Goal: Task Accomplishment & Management: Use online tool/utility

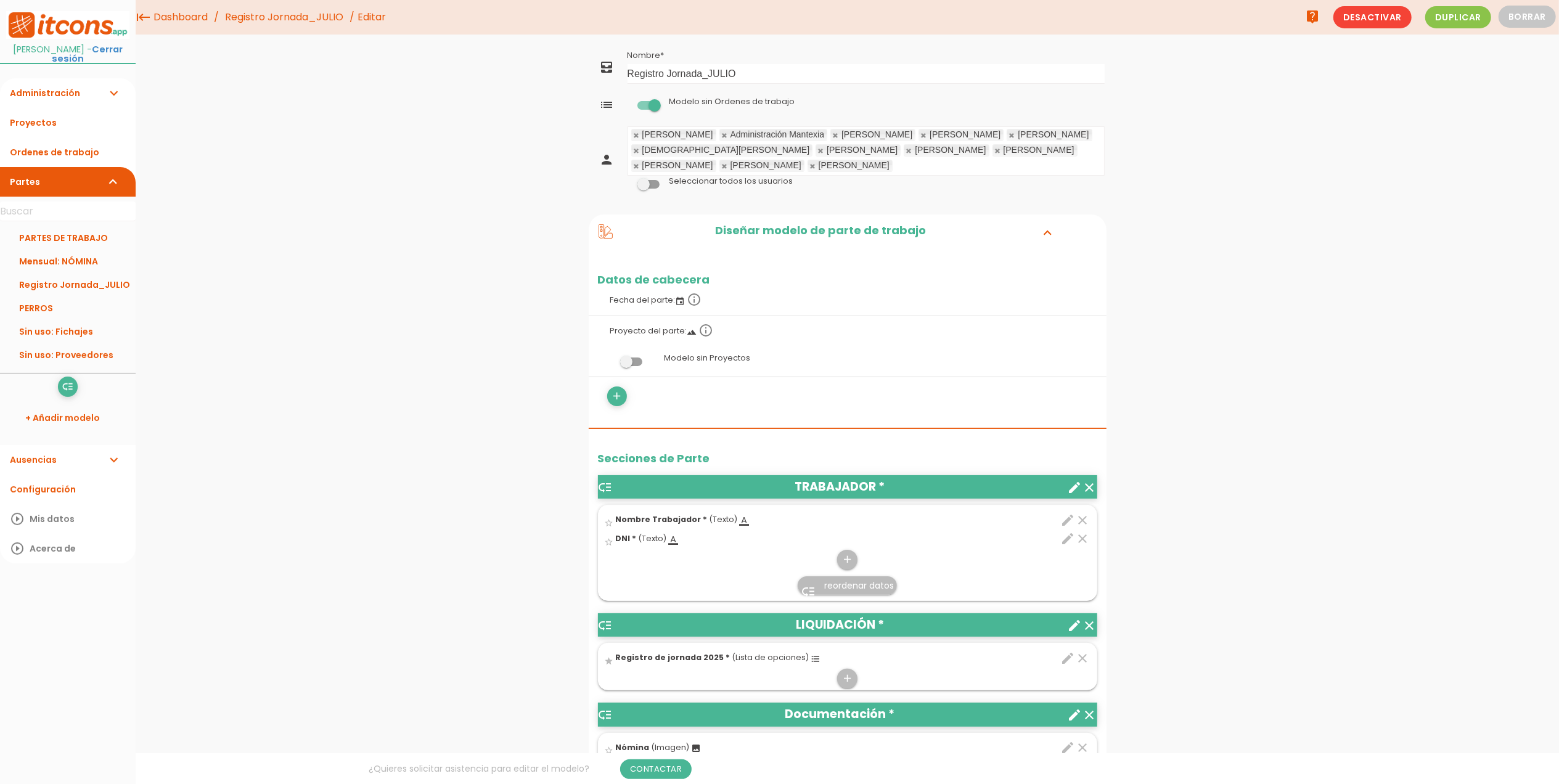
click at [1233, 391] on div "menu keyboard_tab Dashboard Registro Jornada_JULIO Editar" at bounding box center [847, 787] width 1423 height 1575
click at [67, 244] on link "PARTES DE TRABAJO" at bounding box center [68, 237] width 136 height 23
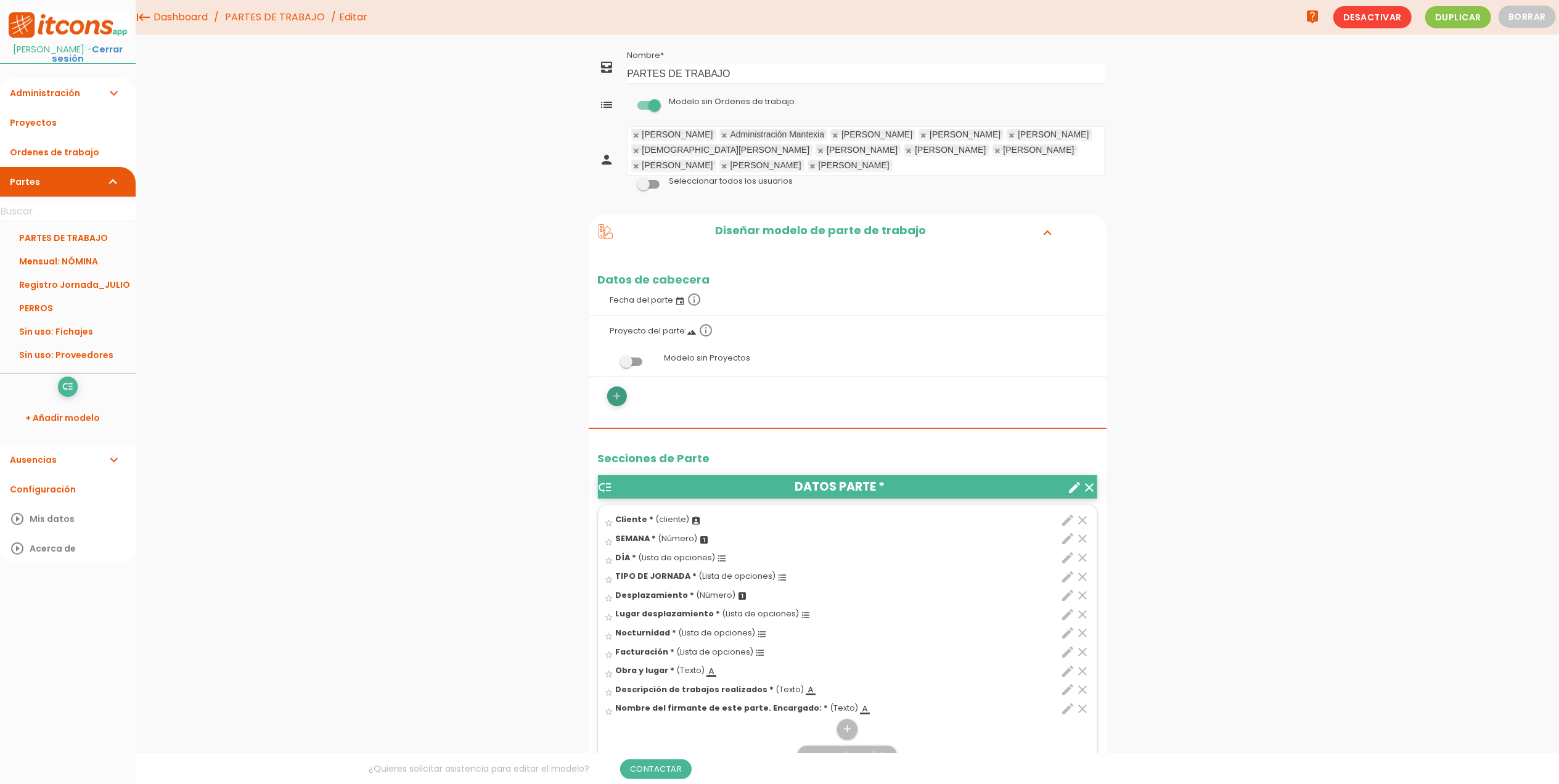
click at [618, 395] on icon "add" at bounding box center [617, 396] width 12 height 20
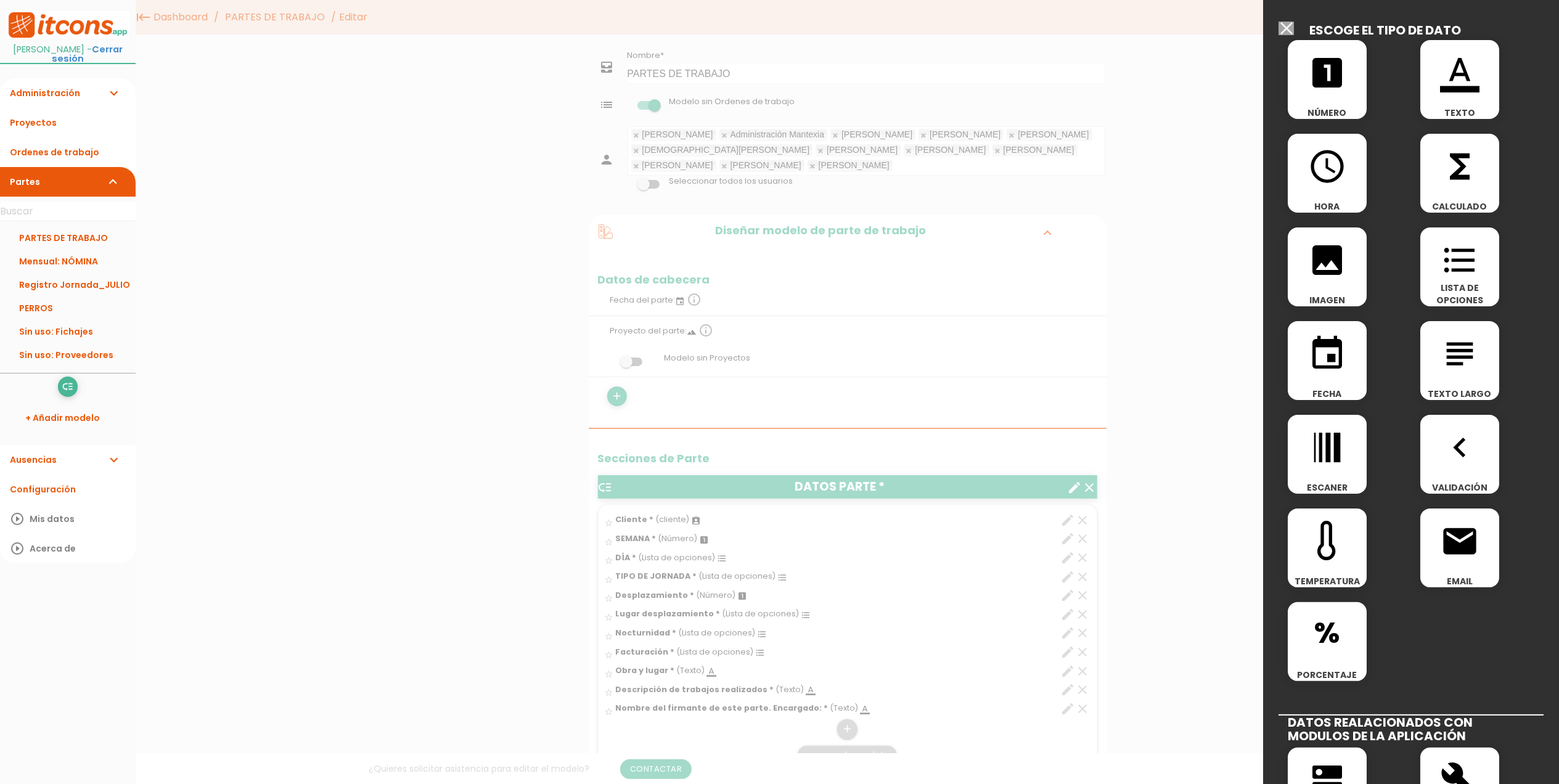
click at [1284, 28] on input "Modelo sin Ordenes de trabajo" at bounding box center [1286, 29] width 16 height 14
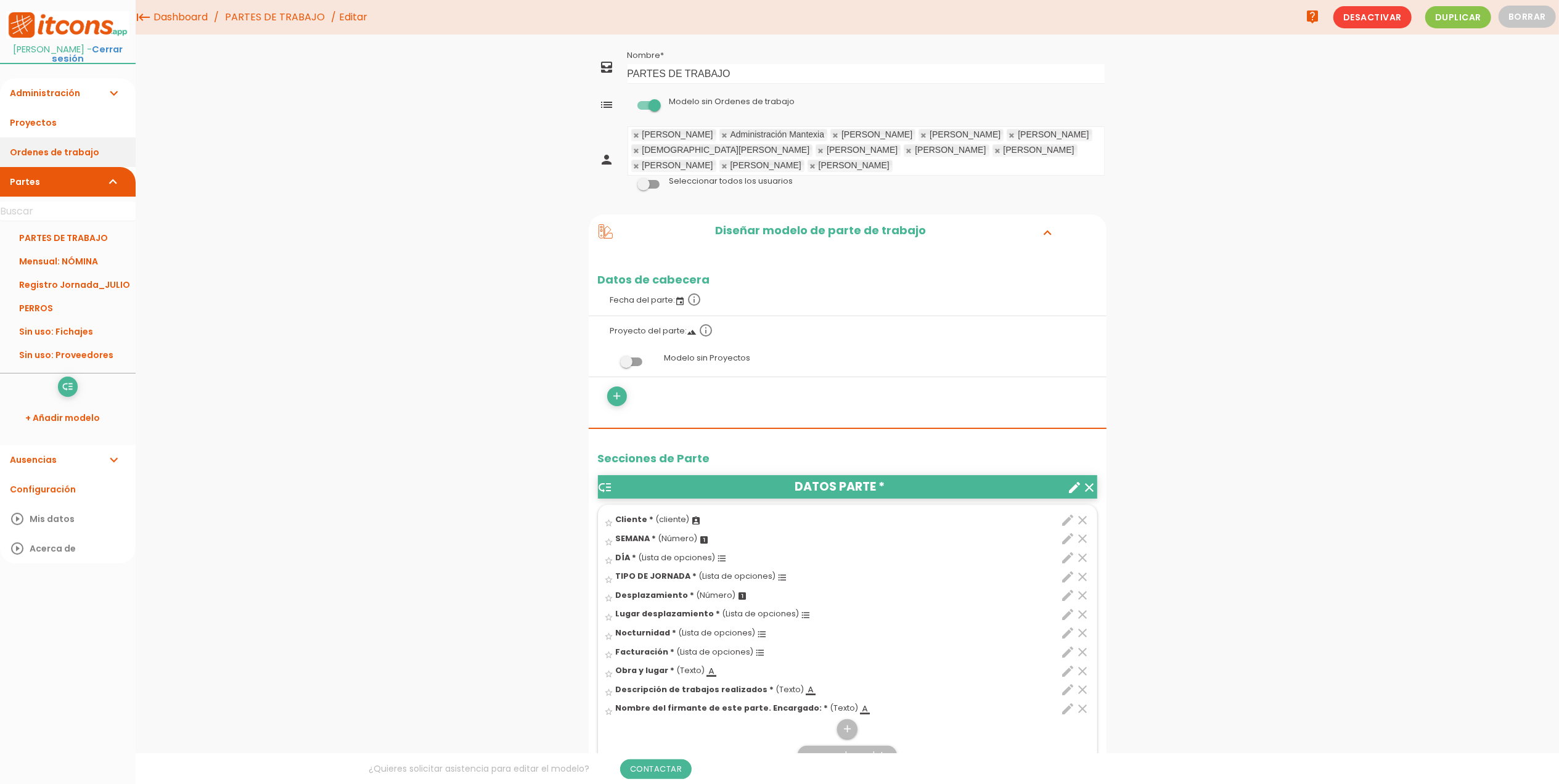
click at [107, 152] on link "Ordenes de trabajo" at bounding box center [68, 152] width 136 height 29
